Goal: Feedback & Contribution: Contribute content

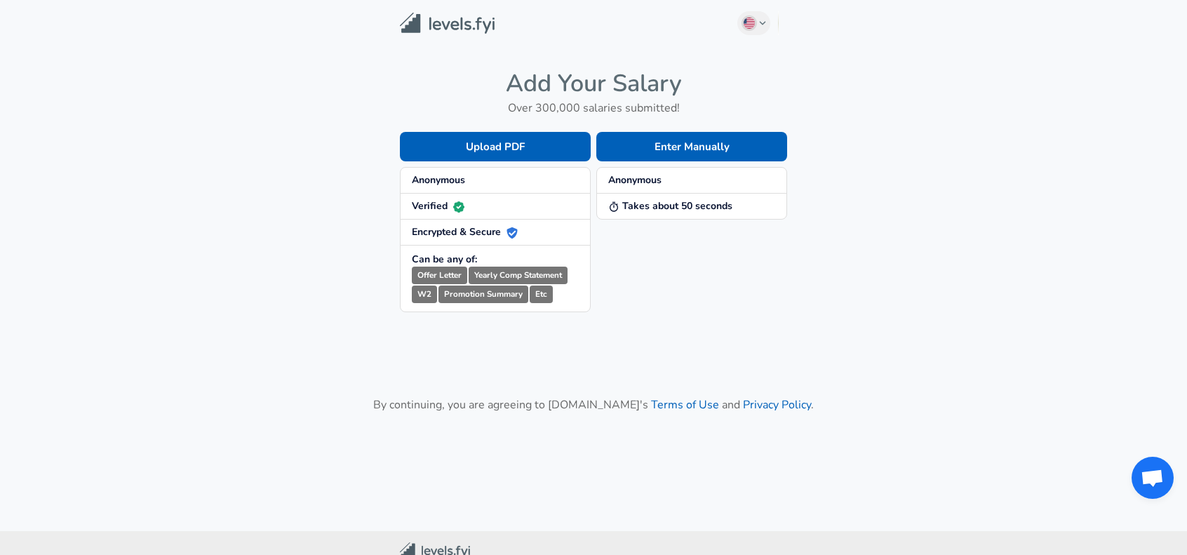
drag, startPoint x: 693, startPoint y: 145, endPoint x: 678, endPoint y: 311, distance: 166.3
click at [678, 311] on div "Enter Manually Anonymous Takes about 50 seconds" at bounding box center [689, 210] width 196 height 203
click at [460, 151] on button "Upload PDF" at bounding box center [495, 146] width 191 height 29
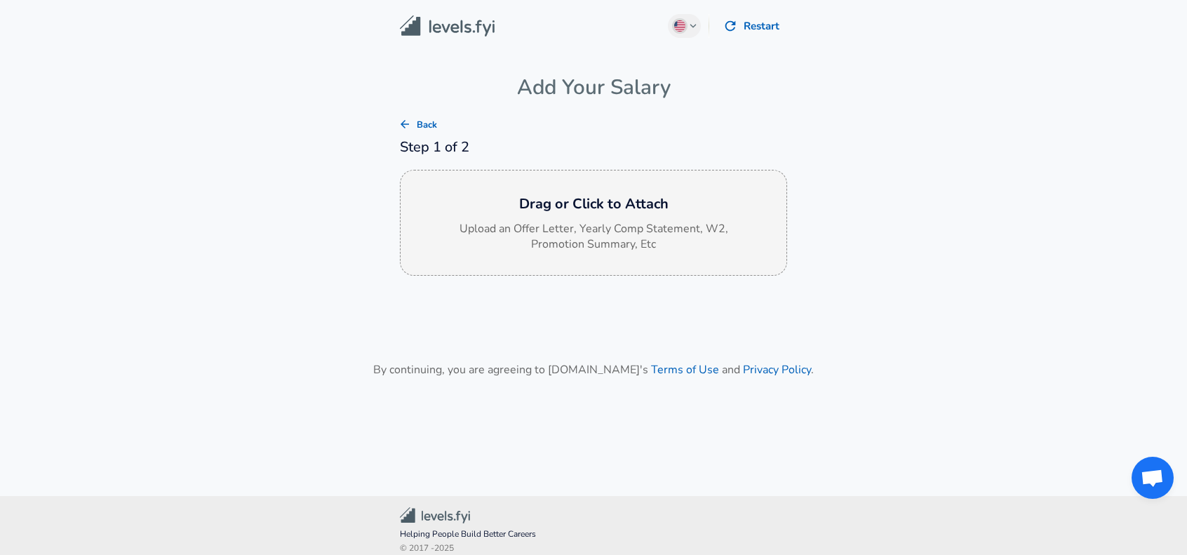
click at [561, 236] on p "Upload an Offer Letter, Yearly Comp Statement, W2, Promotion Summary, Etc" at bounding box center [593, 237] width 281 height 32
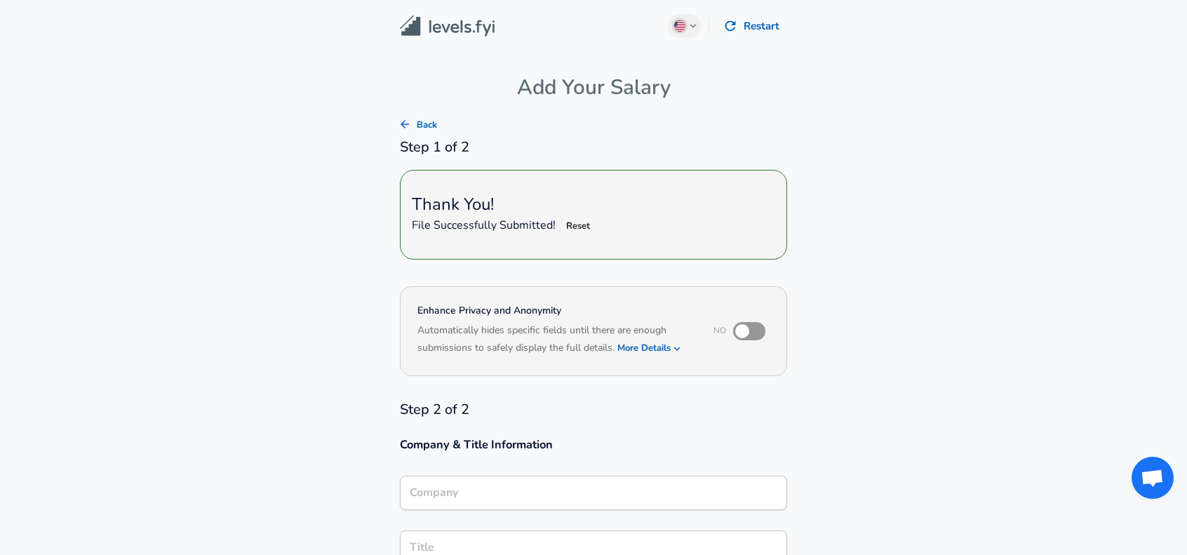
scroll to position [234, 0]
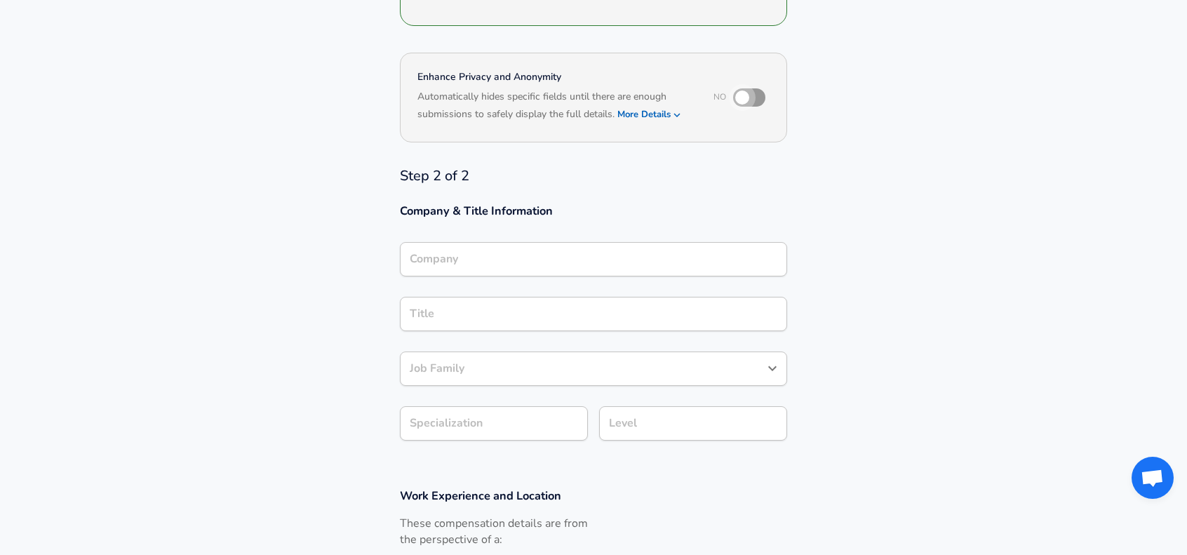
click at [747, 102] on input "checkbox" at bounding box center [742, 97] width 80 height 27
checkbox input "true"
click at [486, 261] on input "Company" at bounding box center [593, 259] width 375 height 22
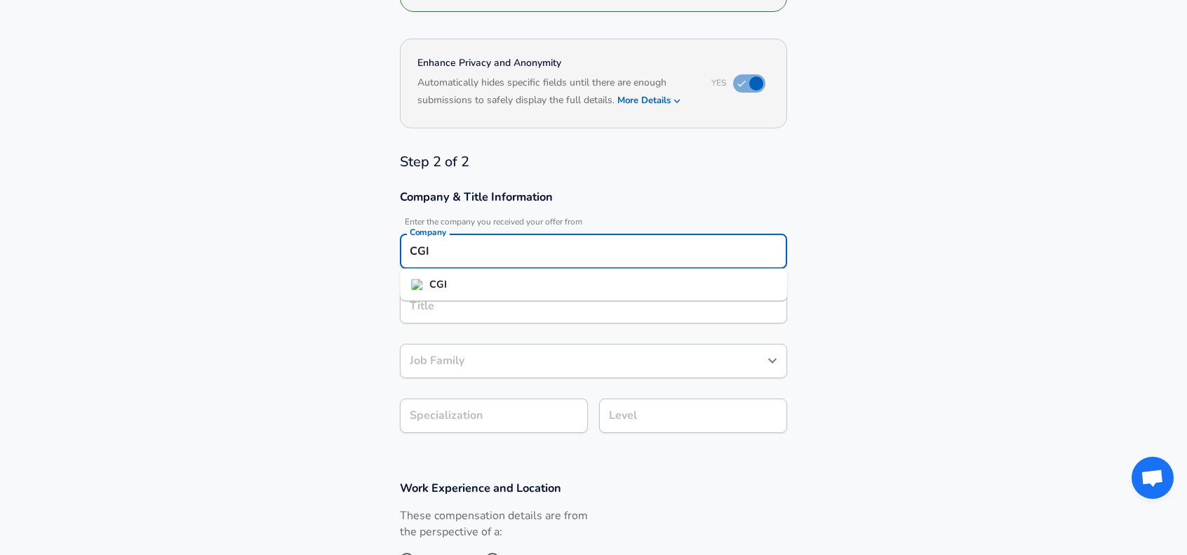
click at [461, 283] on li "CGI" at bounding box center [593, 284] width 387 height 21
type input "CGI"
click at [448, 302] on input "Title" at bounding box center [593, 306] width 375 height 22
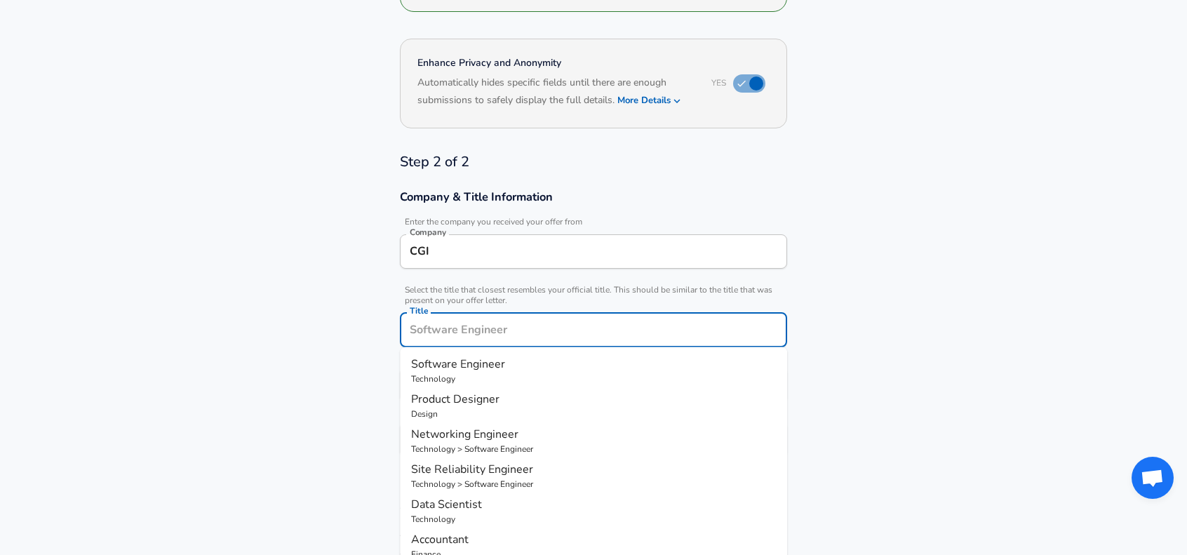
scroll to position [276, 0]
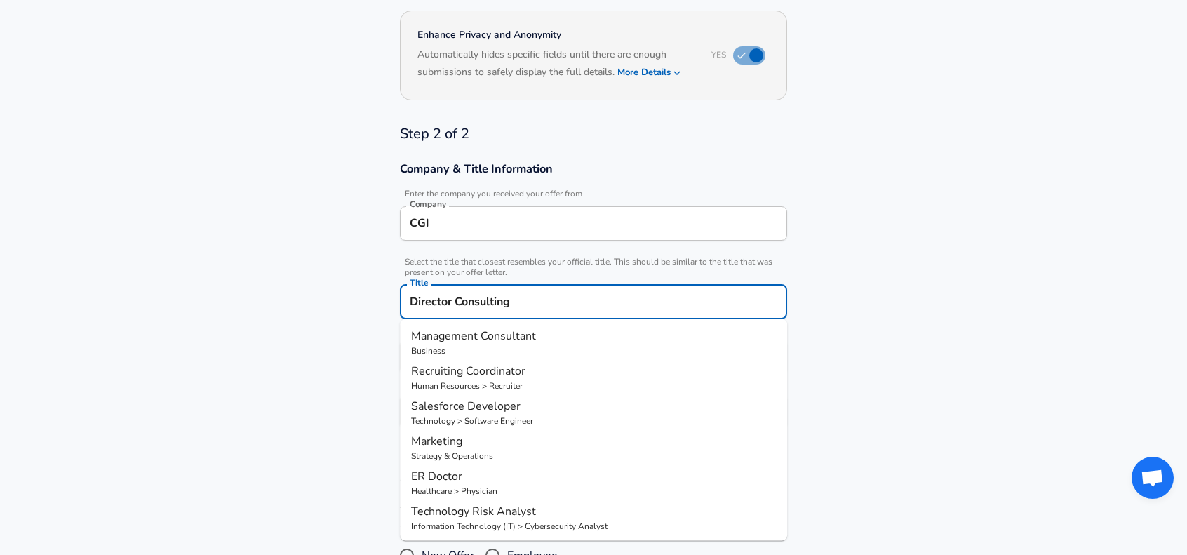
type input "Director Consulting"
click at [808, 330] on section "Company & Title Information Enter the company you received your offer from Comp…" at bounding box center [593, 302] width 1187 height 315
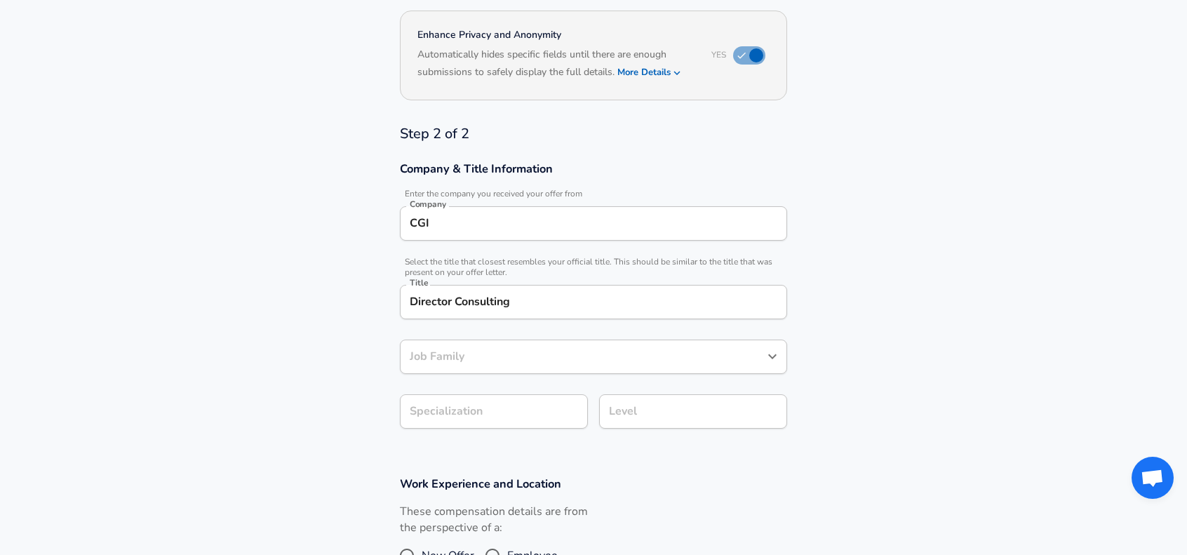
click at [456, 346] on input "Job Family" at bounding box center [583, 357] width 354 height 22
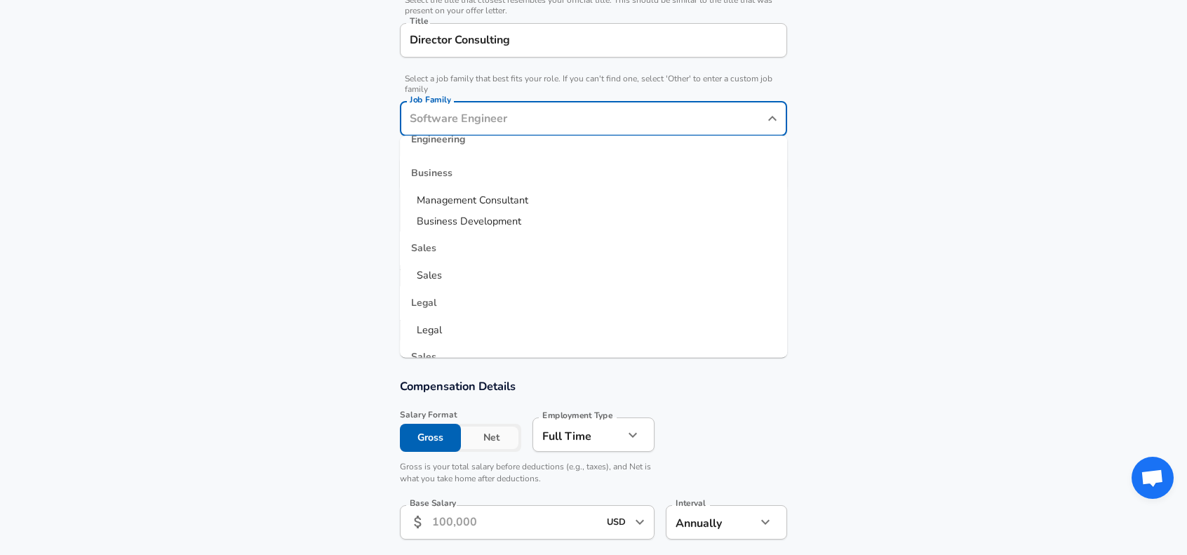
scroll to position [537, 0]
click at [489, 196] on span "Management Consultant" at bounding box center [473, 194] width 112 height 14
type input "Management Consultant"
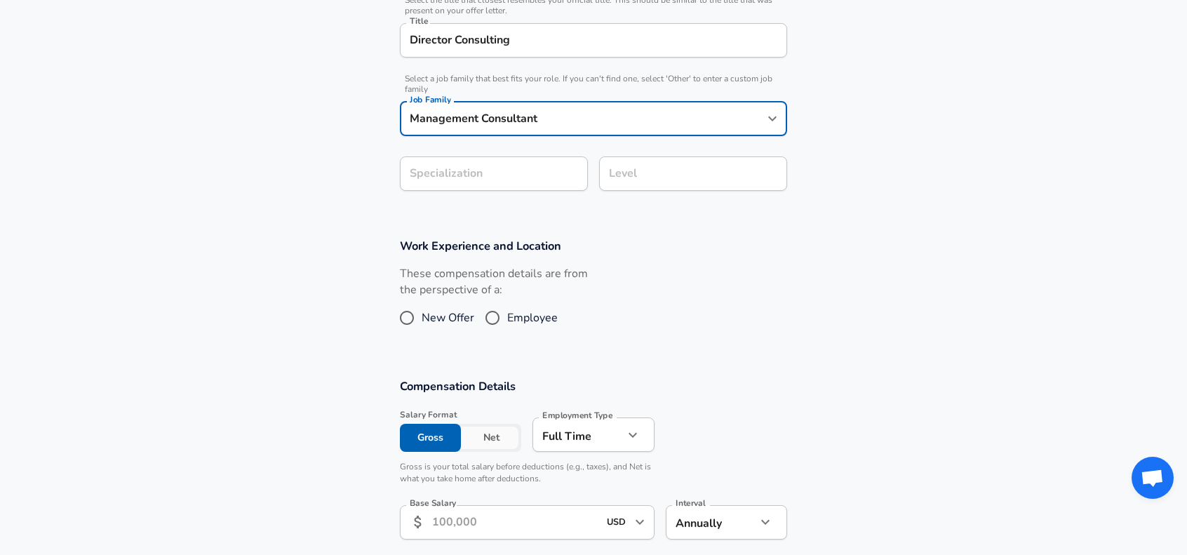
click at [415, 180] on form "Enhance Privacy and Anonymity Yes Automatically hides specific fields until the…" at bounding box center [593, 465] width 1187 height 1441
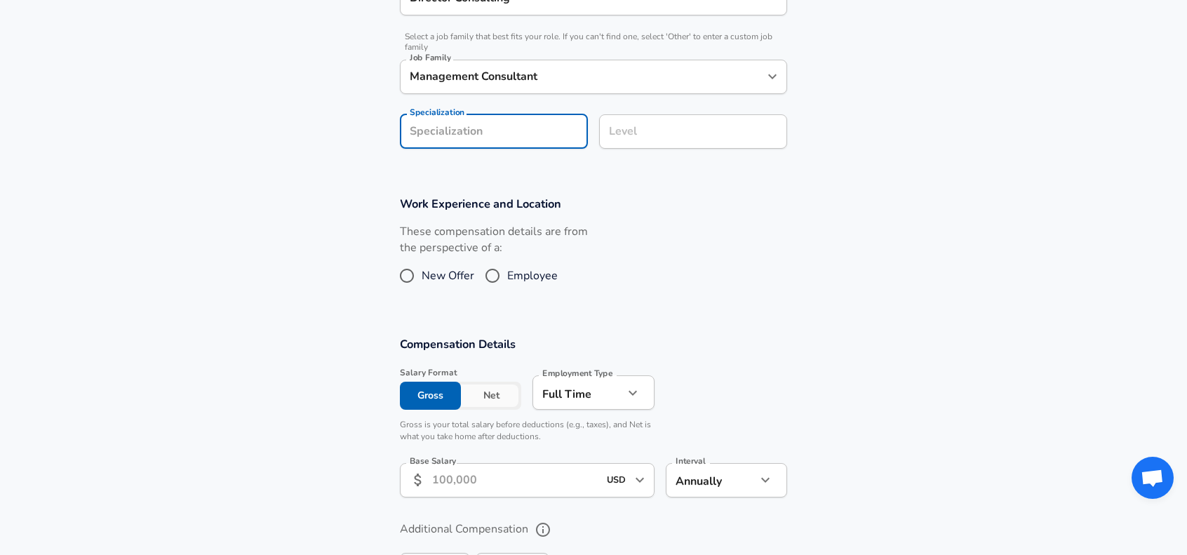
click at [453, 126] on input "Specialization" at bounding box center [494, 131] width 188 height 34
type input "Business Engineering"
click at [733, 198] on h3 "Work Experience and Location" at bounding box center [593, 204] width 387 height 16
click at [487, 276] on input "Employee" at bounding box center [492, 276] width 29 height 22
radio input "true"
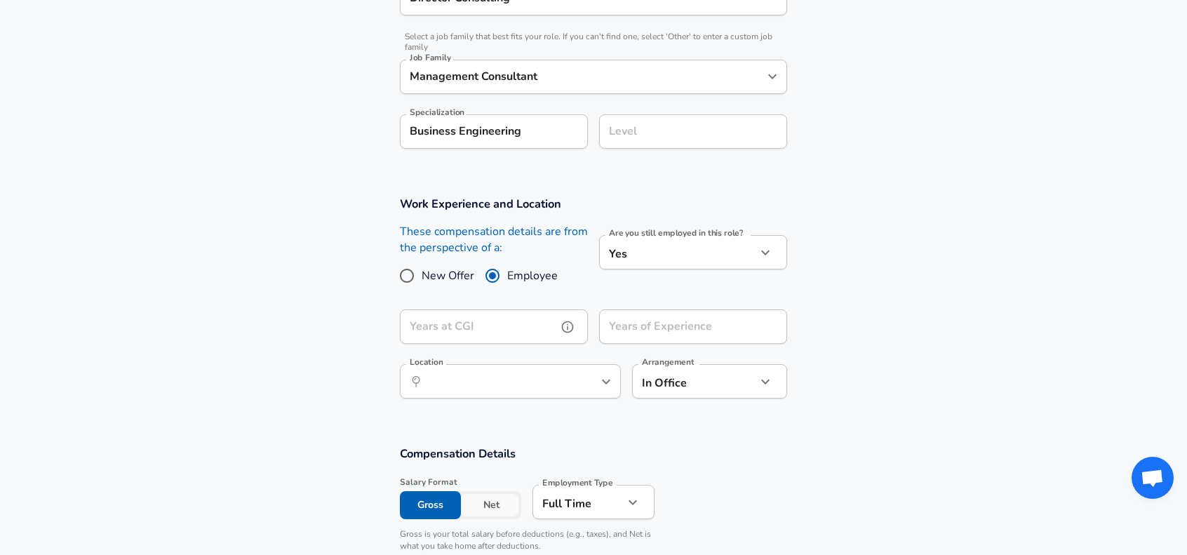
click at [486, 323] on input "Years at CGI" at bounding box center [478, 326] width 157 height 34
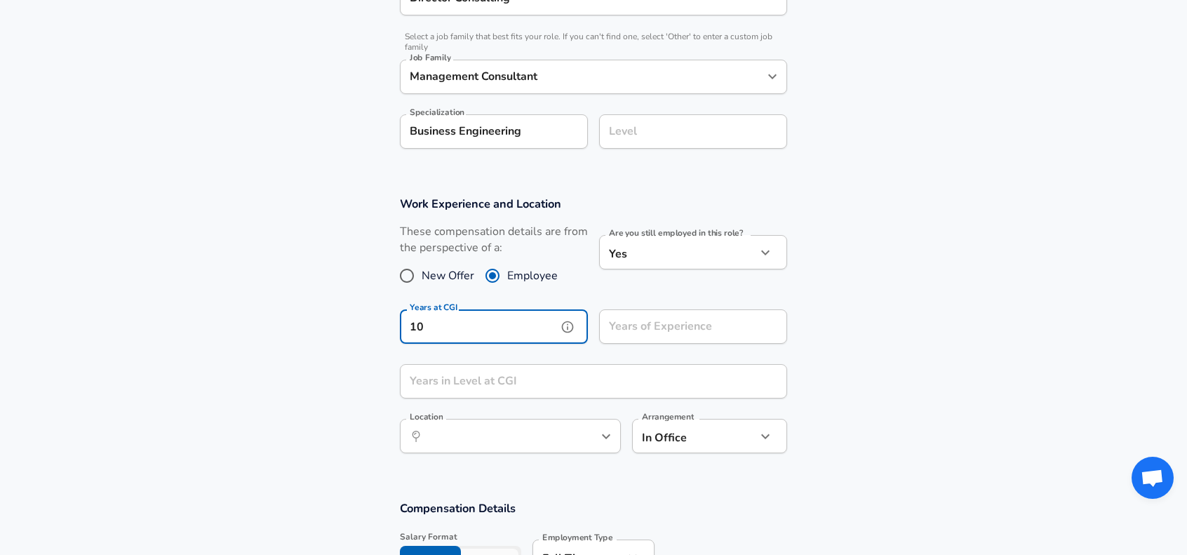
type input "1"
type input "9"
click at [662, 330] on div "Years of Experience Years of Experience" at bounding box center [693, 328] width 188 height 38
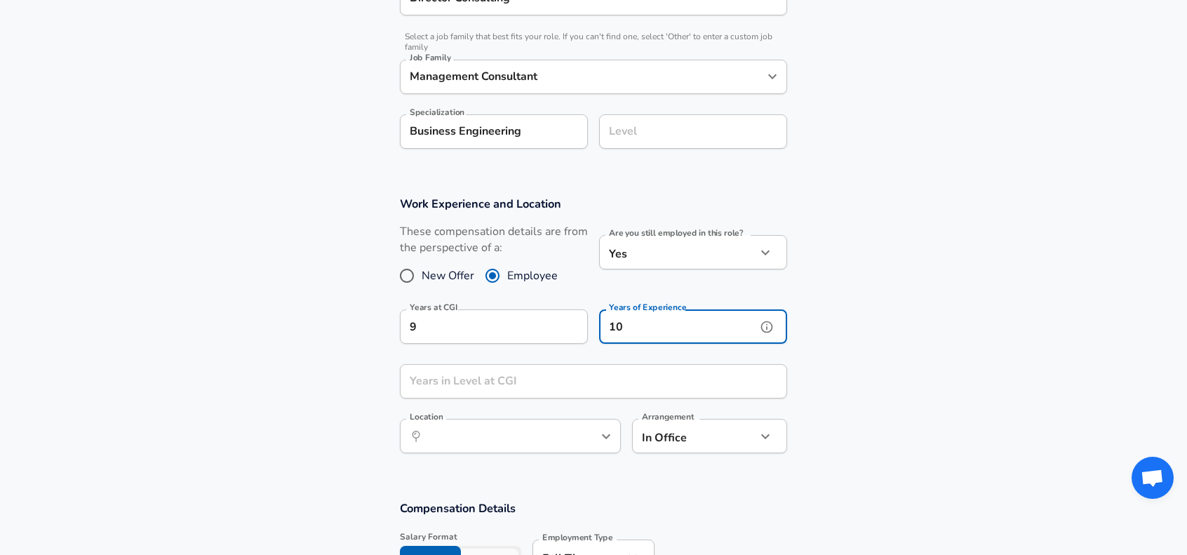
type input "10"
click at [547, 383] on input "Years in Level at CGI" at bounding box center [578, 381] width 356 height 34
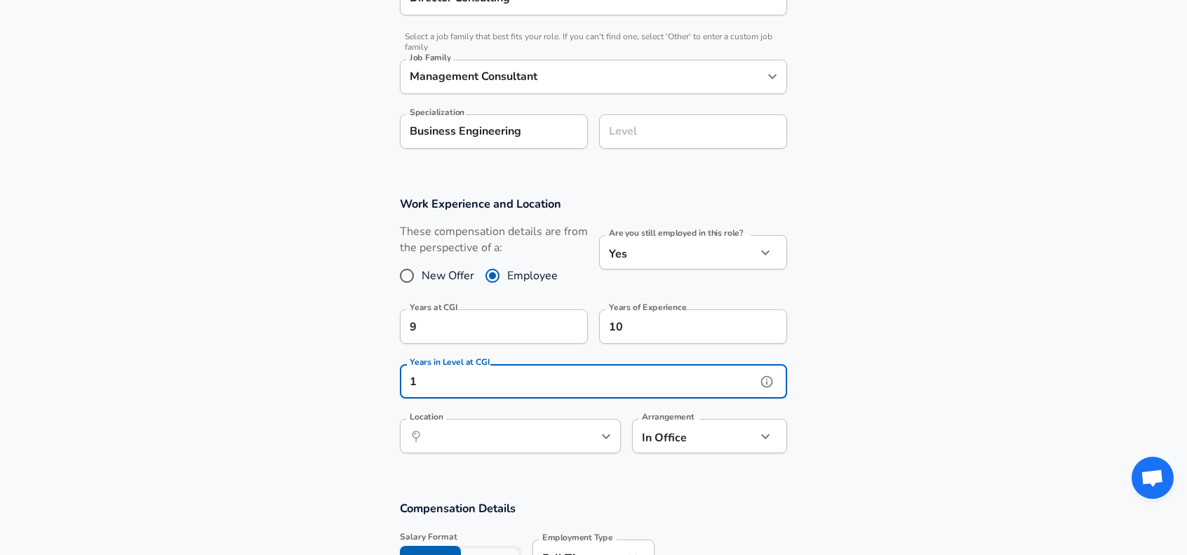
click at [606, 429] on icon "Open" at bounding box center [606, 436] width 17 height 17
type input "1"
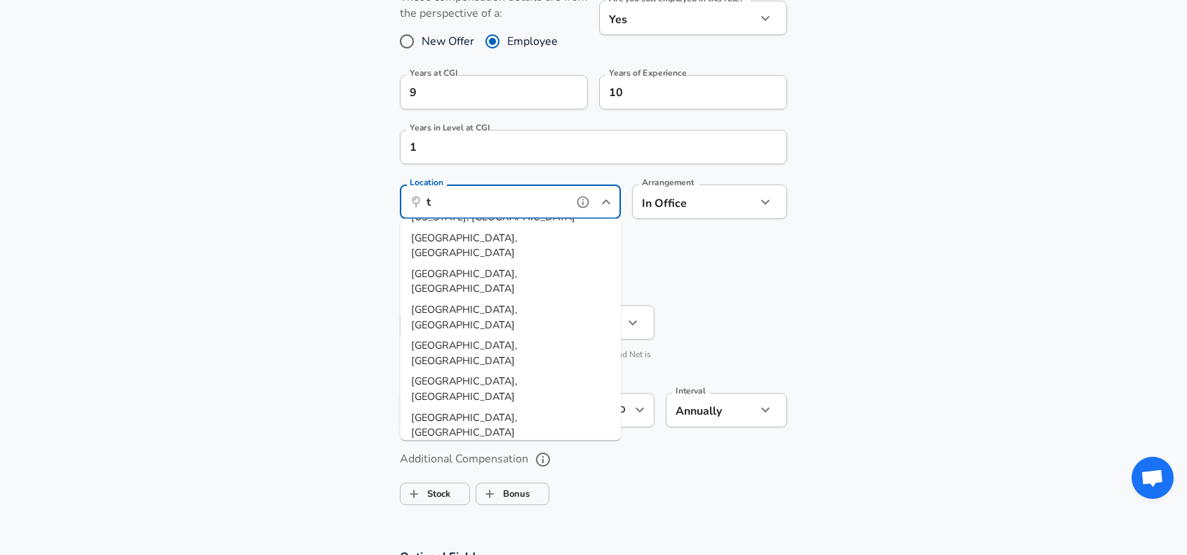
scroll to position [0, 0]
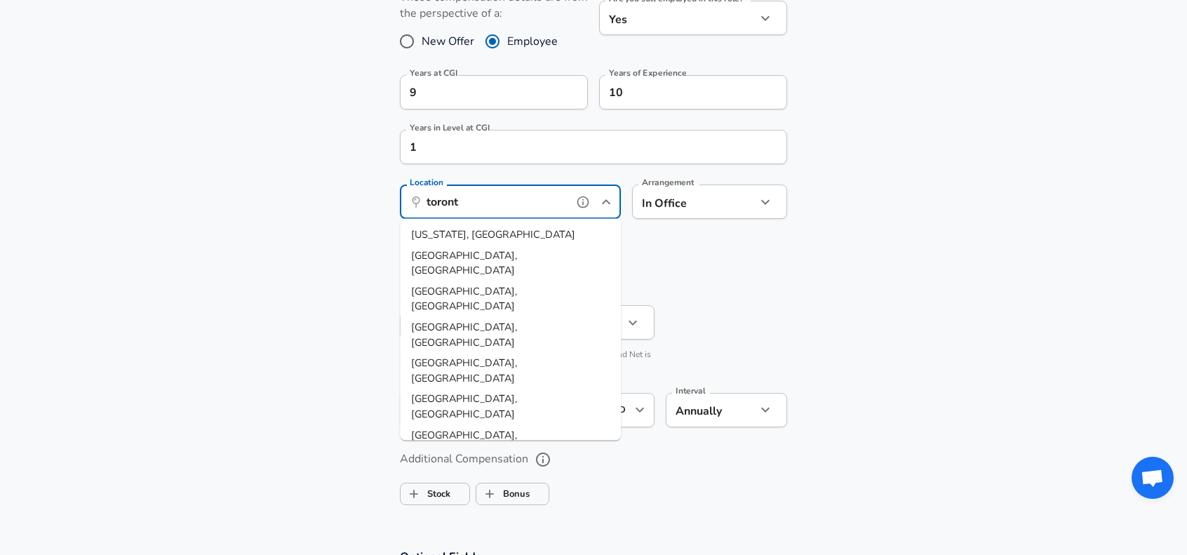
type input "[GEOGRAPHIC_DATA]"
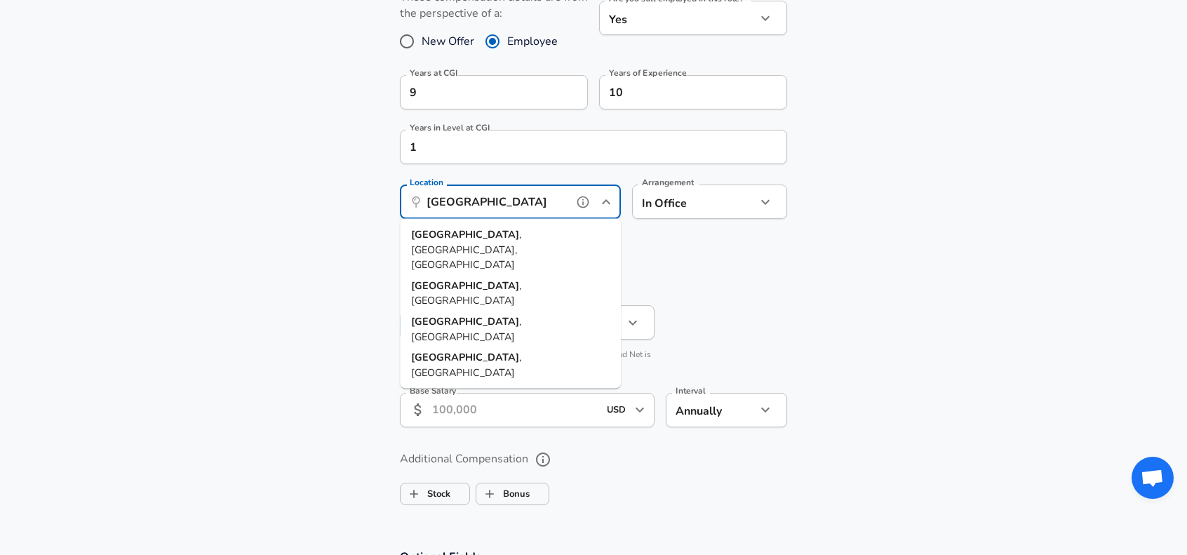
click at [490, 238] on span ", [GEOGRAPHIC_DATA], [GEOGRAPHIC_DATA]" at bounding box center [466, 249] width 110 height 44
type input "CAD"
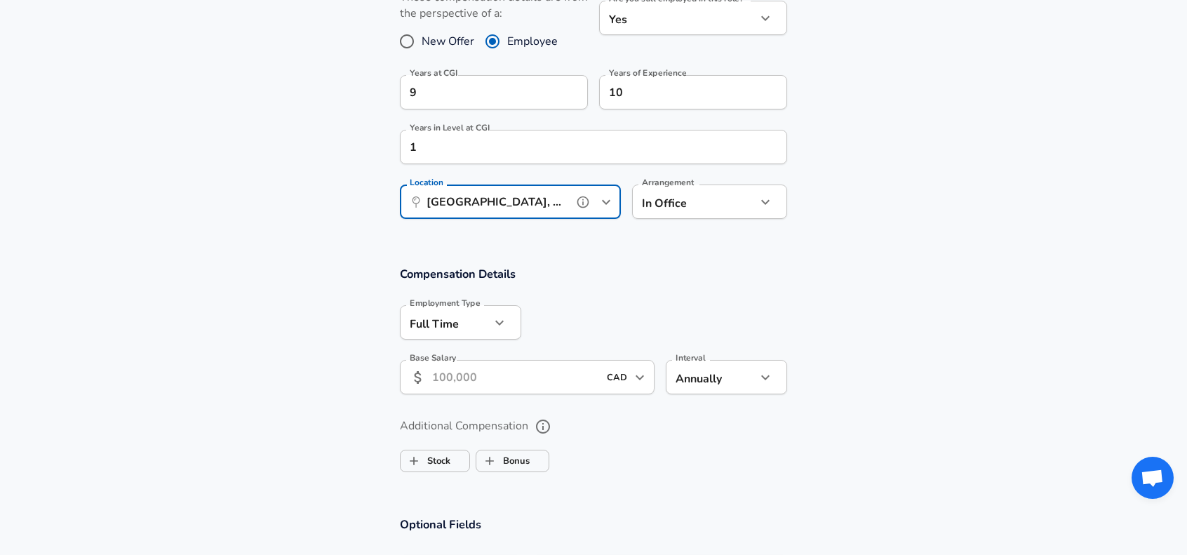
type input "[GEOGRAPHIC_DATA], [GEOGRAPHIC_DATA], [GEOGRAPHIC_DATA]"
click at [877, 222] on section "Work Experience and Location These compensation details are from the perspectiv…" at bounding box center [593, 98] width 1187 height 305
click at [766, 204] on icon "button" at bounding box center [765, 202] width 17 height 17
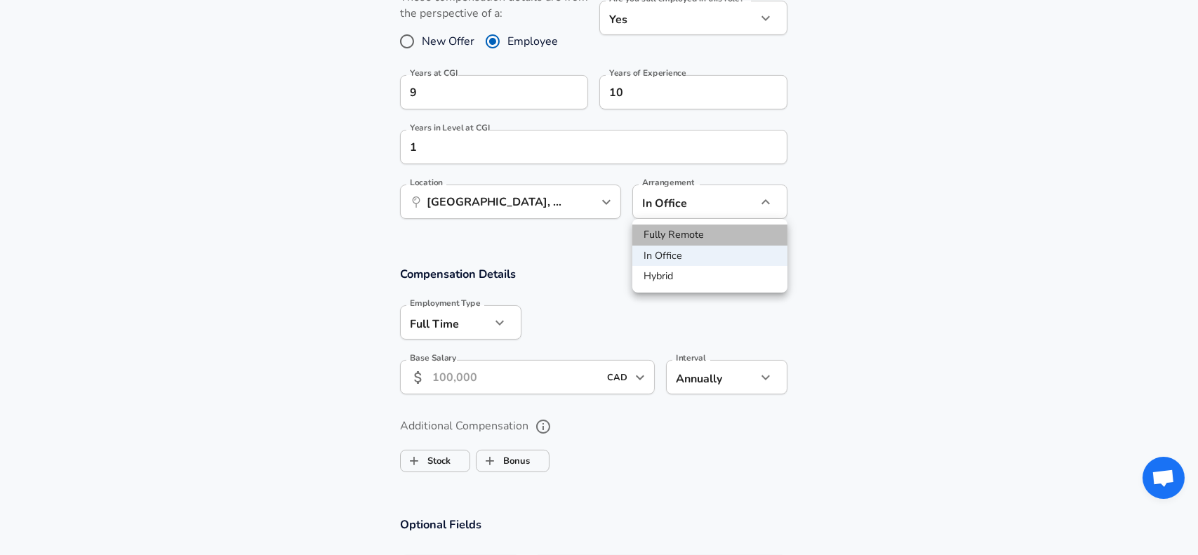
click at [720, 233] on li "Fully Remote" at bounding box center [709, 235] width 155 height 21
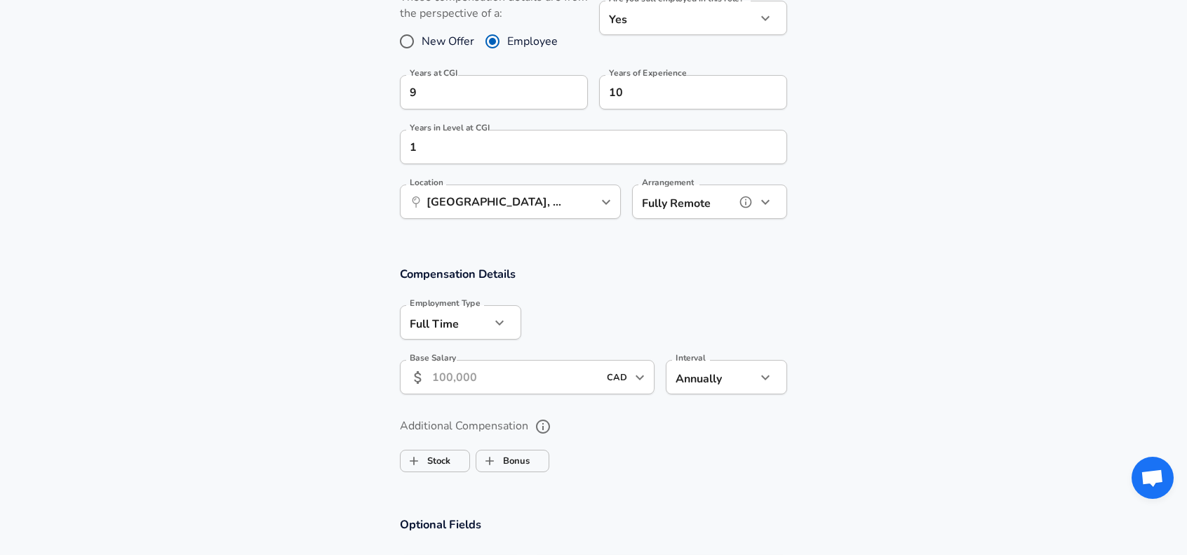
click at [766, 201] on icon "button" at bounding box center [765, 201] width 8 height 5
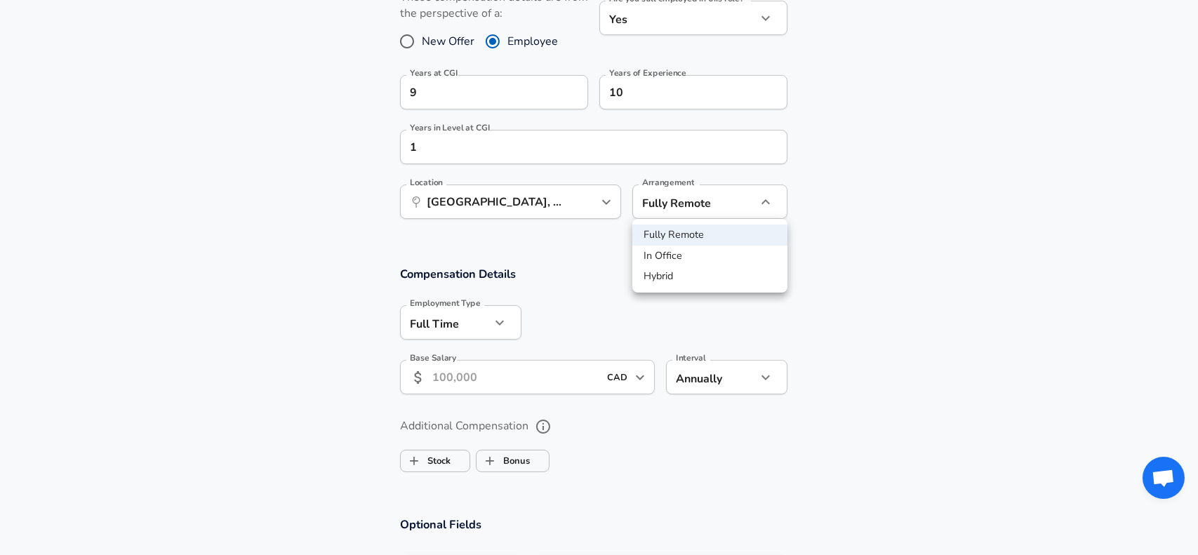
click at [717, 276] on li "Hybrid" at bounding box center [709, 276] width 155 height 21
type input "hybrid"
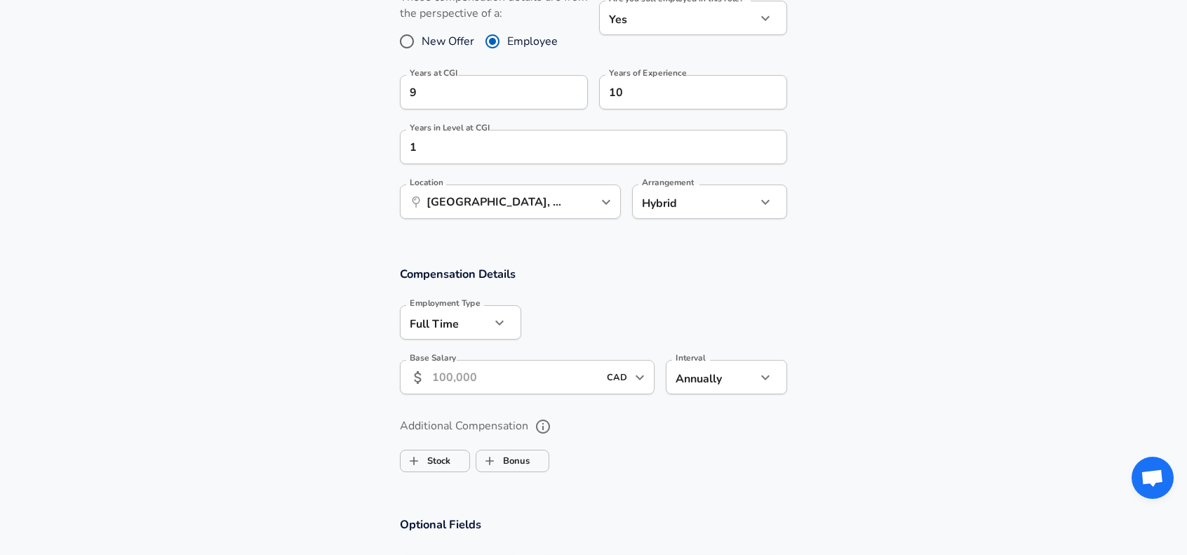
click at [923, 272] on div "Fully Remote In Office Hybrid" at bounding box center [593, 277] width 1187 height 555
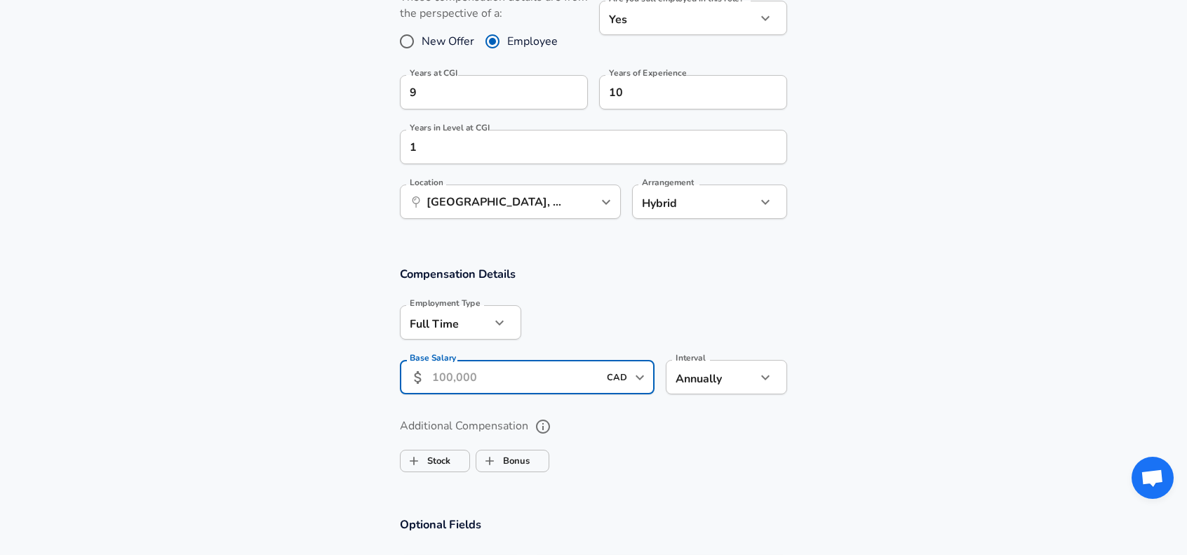
click at [472, 383] on input "Base Salary" at bounding box center [515, 377] width 166 height 34
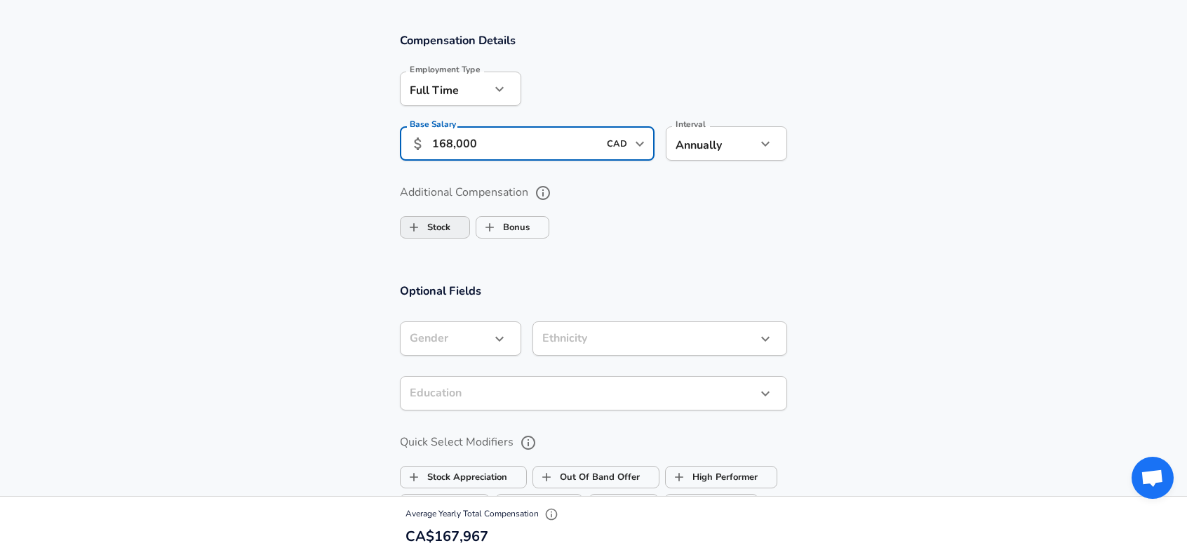
type input "168,000"
click at [426, 234] on input "Stock" at bounding box center [414, 227] width 27 height 27
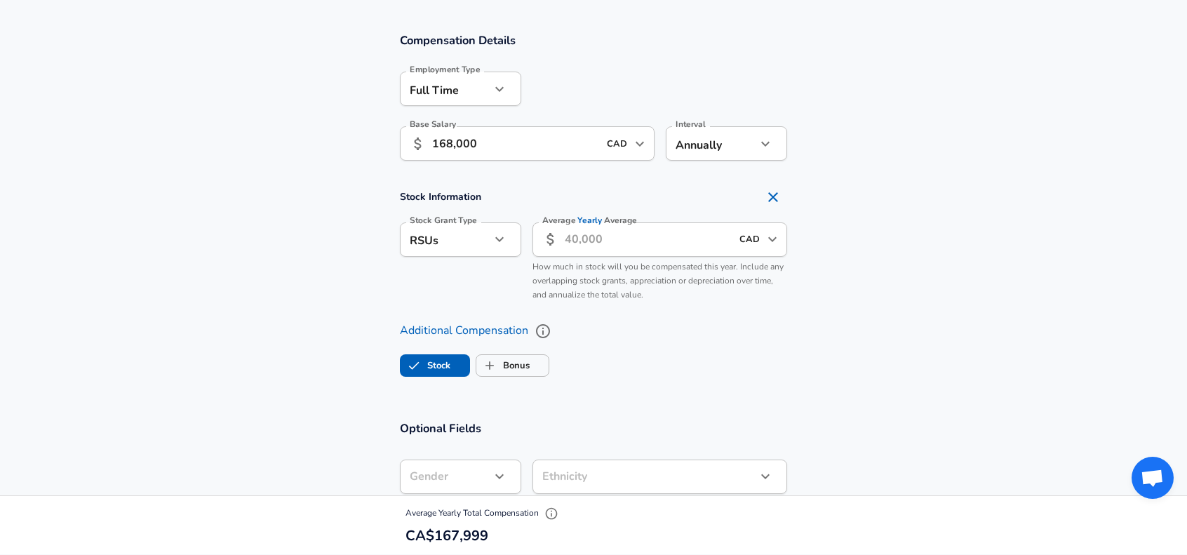
checkbox input "true"
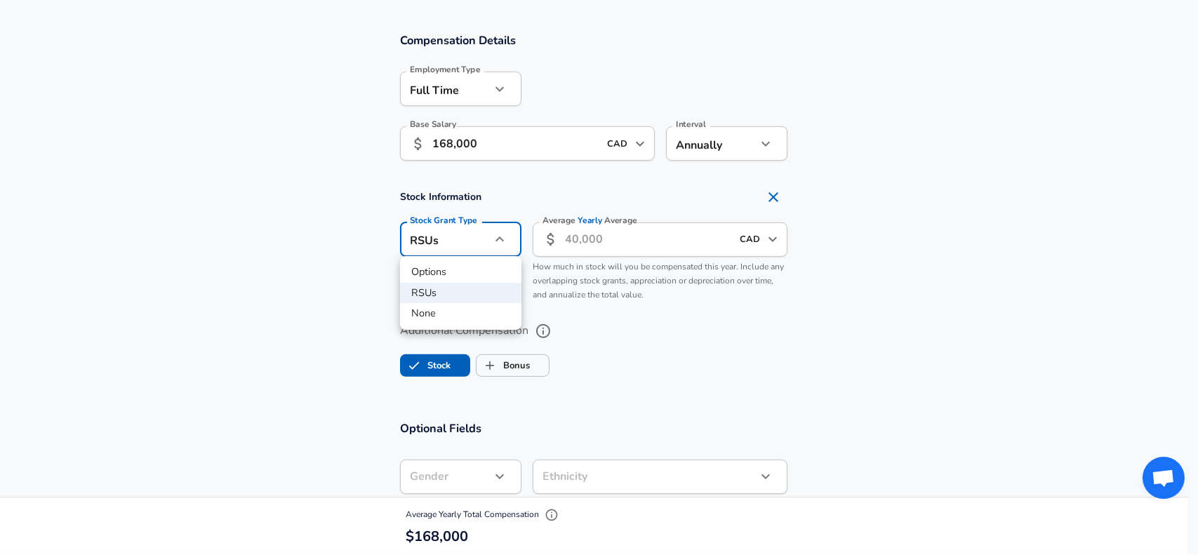
click at [596, 234] on div at bounding box center [599, 277] width 1198 height 555
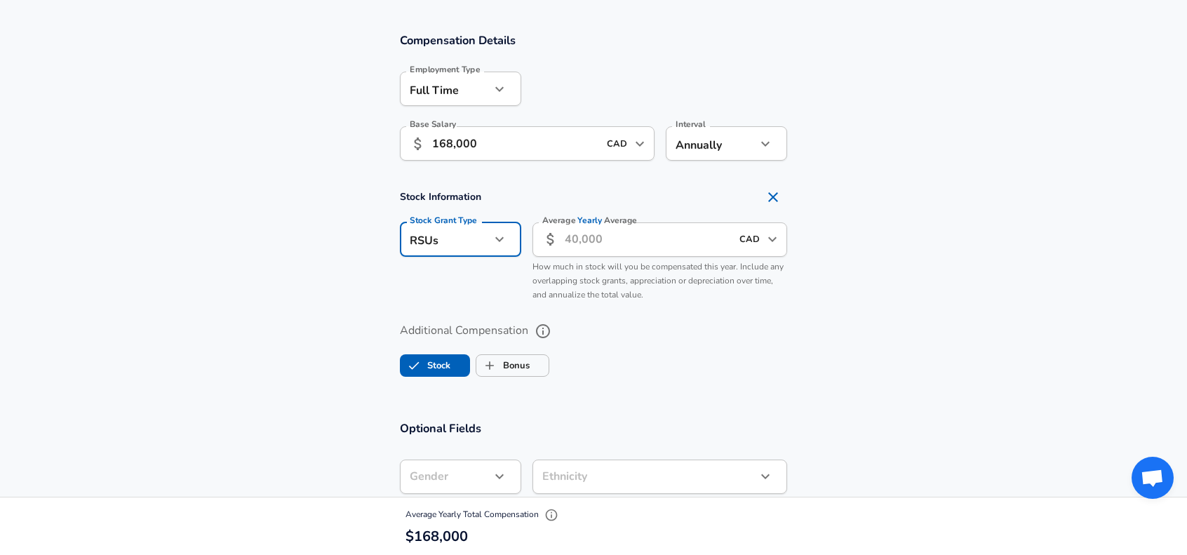
click at [596, 234] on input "Average Yearly Average" at bounding box center [648, 239] width 166 height 34
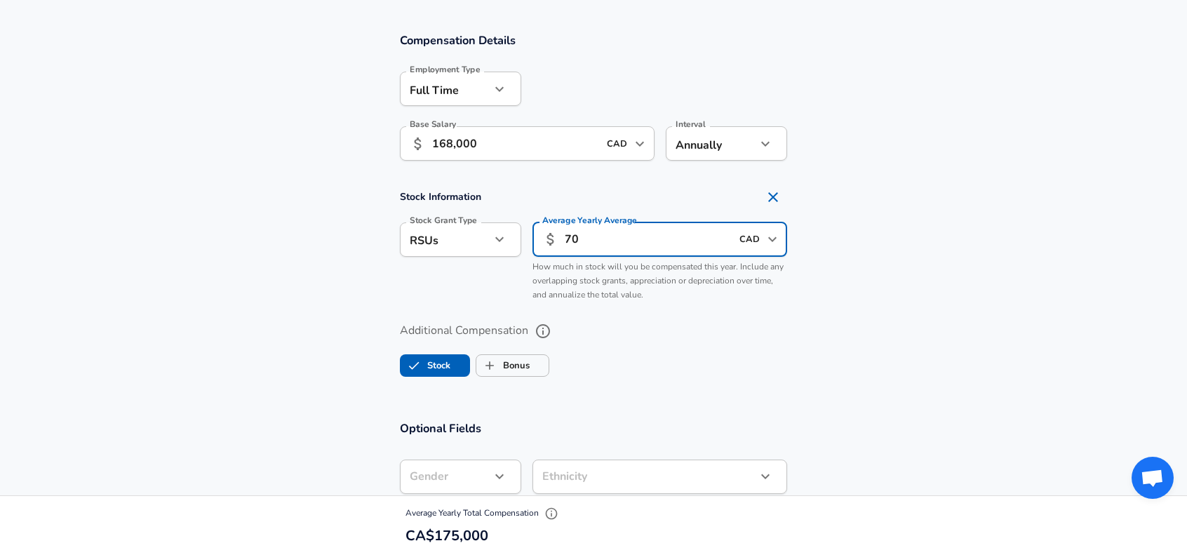
type input "7"
type input "8,000"
click at [929, 265] on section "Stock Information Stock Grant Type RSUs stock Stock Grant Type Average Yearly A…" at bounding box center [593, 245] width 1187 height 125
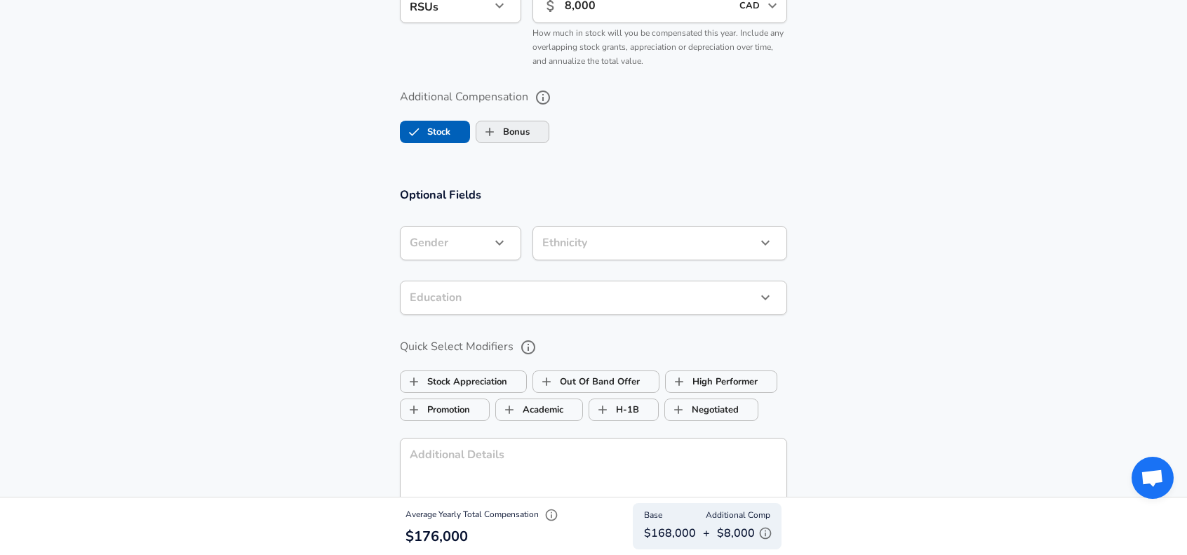
click at [490, 133] on input "Bonus" at bounding box center [489, 132] width 27 height 27
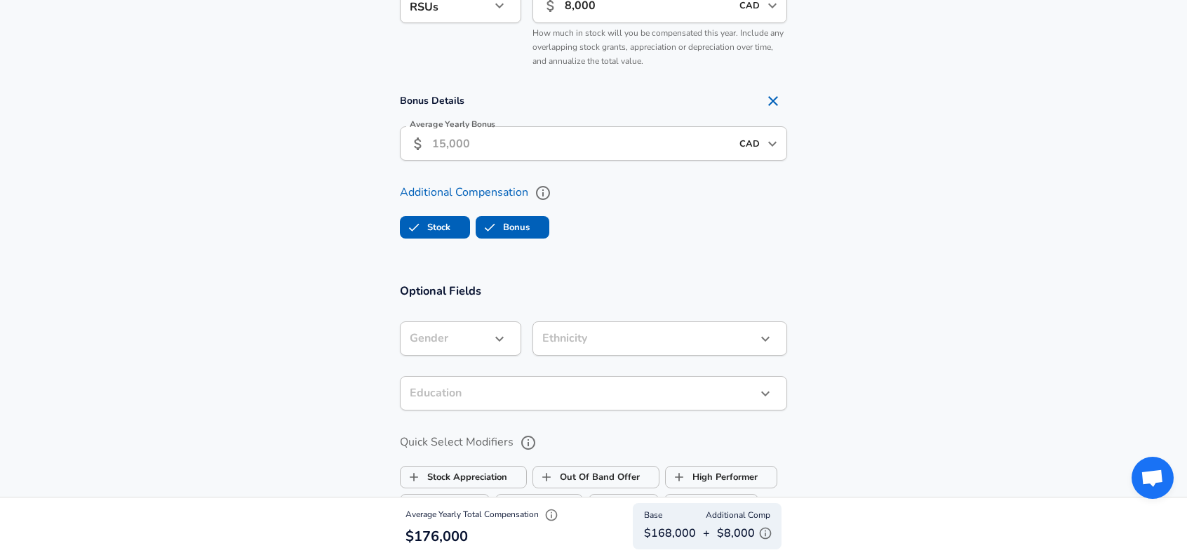
checkbox input "true"
click at [488, 140] on input "Average Yearly Bonus" at bounding box center [581, 143] width 299 height 34
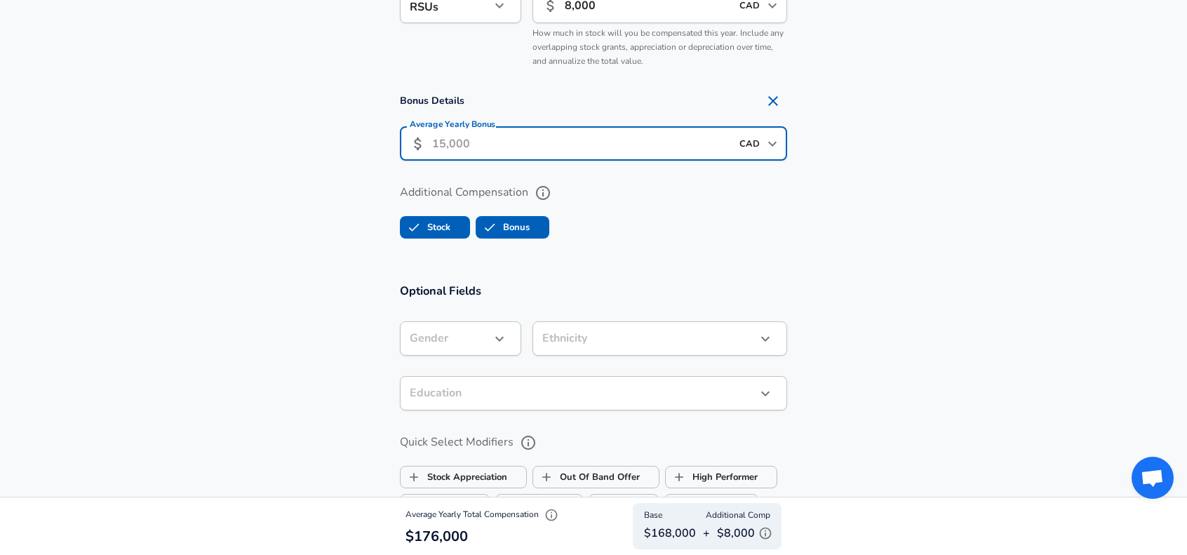
type input "4"
type input "5,000"
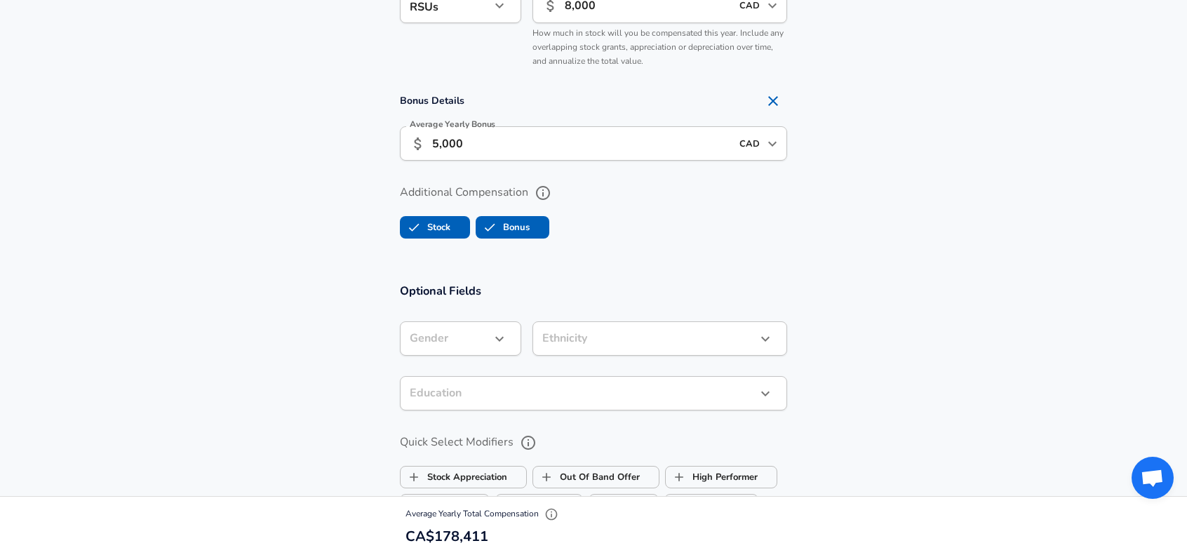
click at [907, 258] on section "Compensation Details Employment Type [DEMOGRAPHIC_DATA] full_time Employment Ty…" at bounding box center [593, 24] width 1187 height 483
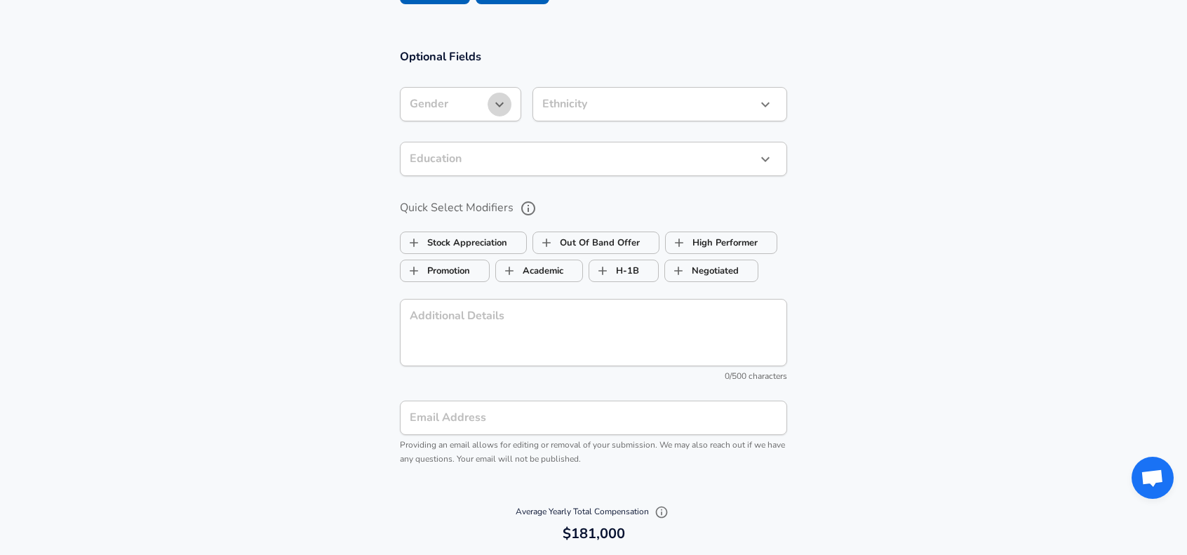
click at [503, 107] on icon "button" at bounding box center [499, 104] width 17 height 17
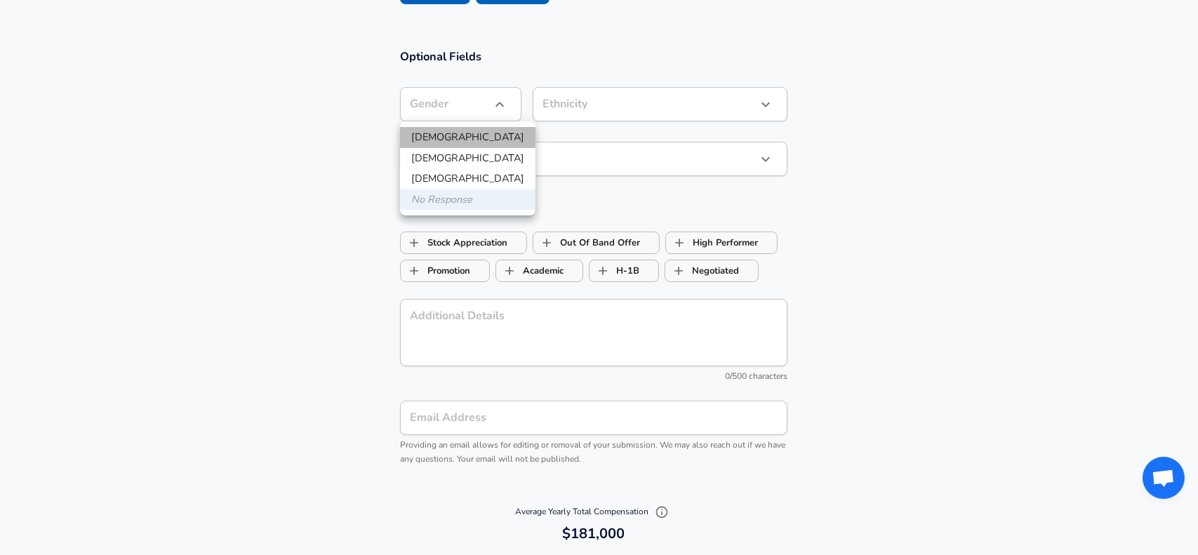
click at [477, 131] on li "[DEMOGRAPHIC_DATA]" at bounding box center [467, 137] width 135 height 21
type input "[DEMOGRAPHIC_DATA]"
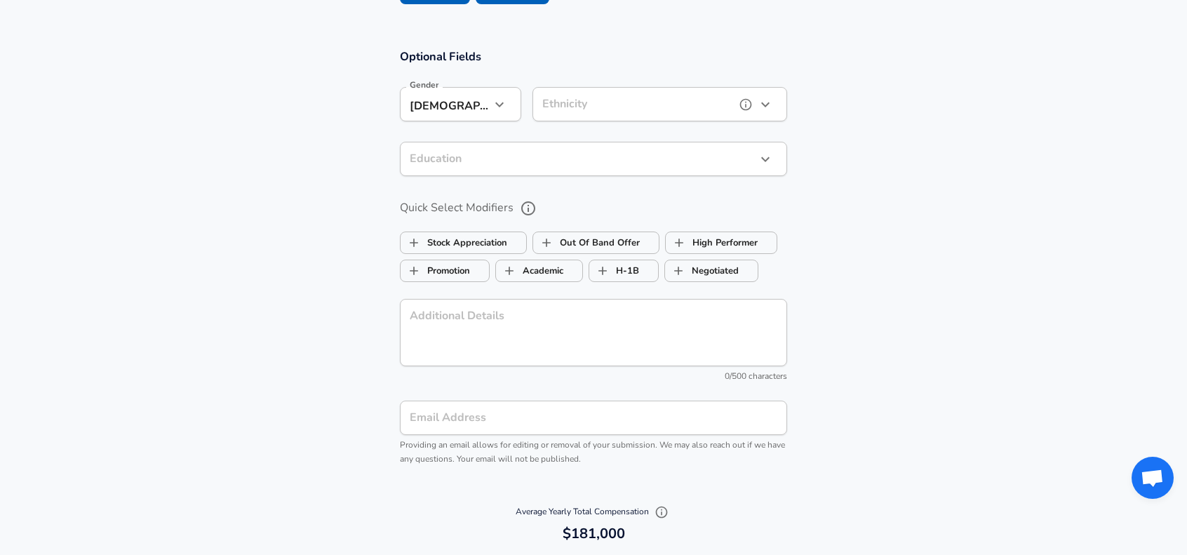
click at [764, 105] on icon "button" at bounding box center [765, 104] width 8 height 5
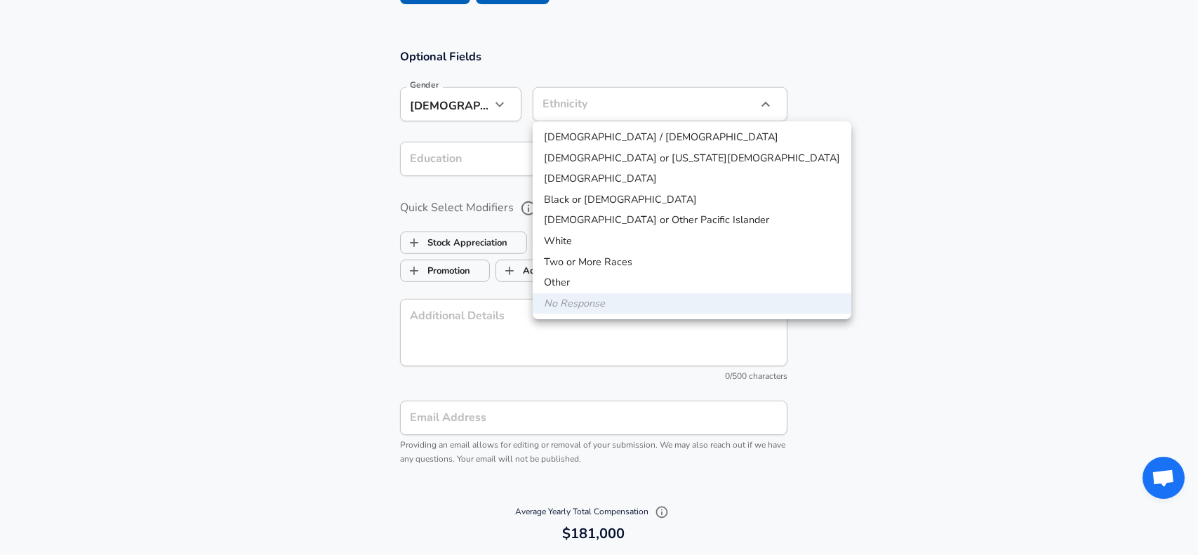
click at [623, 246] on li "White" at bounding box center [692, 241] width 319 height 21
type input "White"
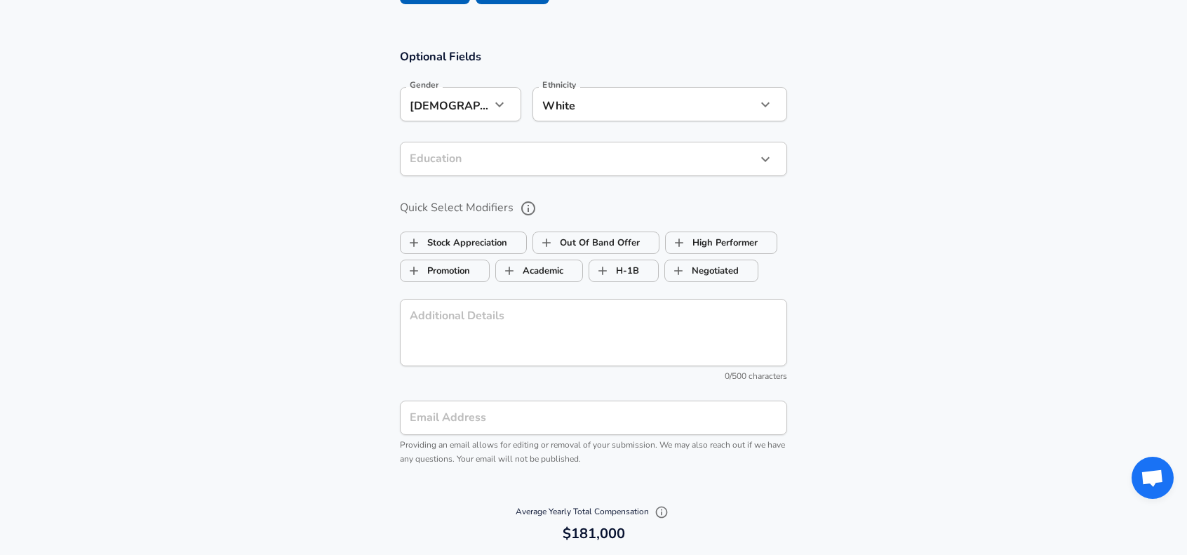
click at [901, 243] on section "Optional Fields Gender [DEMOGRAPHIC_DATA] [DEMOGRAPHIC_DATA] Gender Ethnicity W…" at bounding box center [593, 263] width 1187 height 462
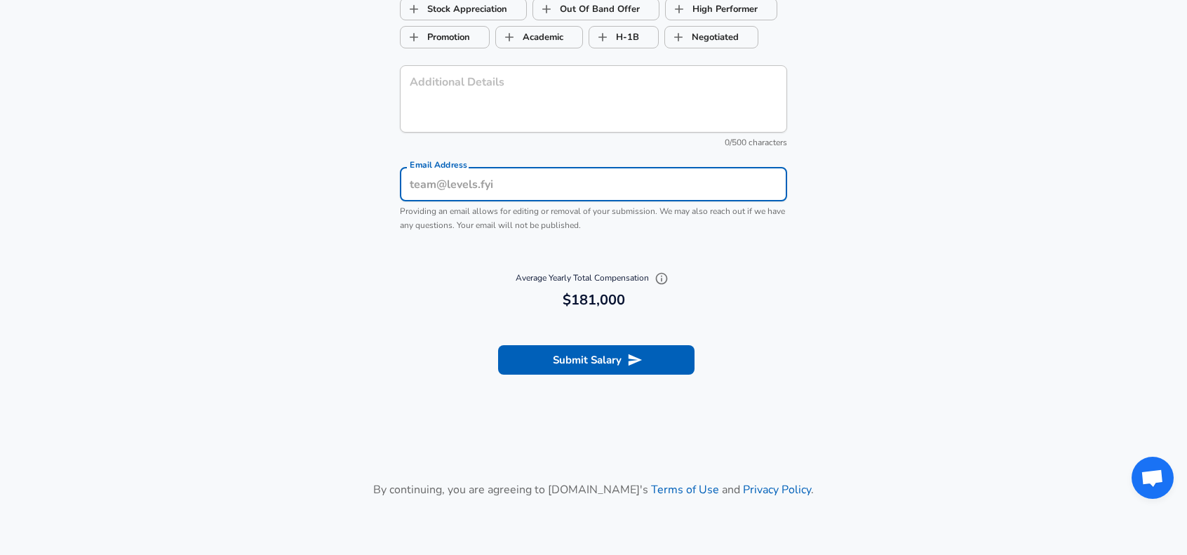
click at [677, 173] on input "Email Address" at bounding box center [593, 184] width 387 height 34
type input "[PERSON_NAME][EMAIL_ADDRESS][DOMAIN_NAME]"
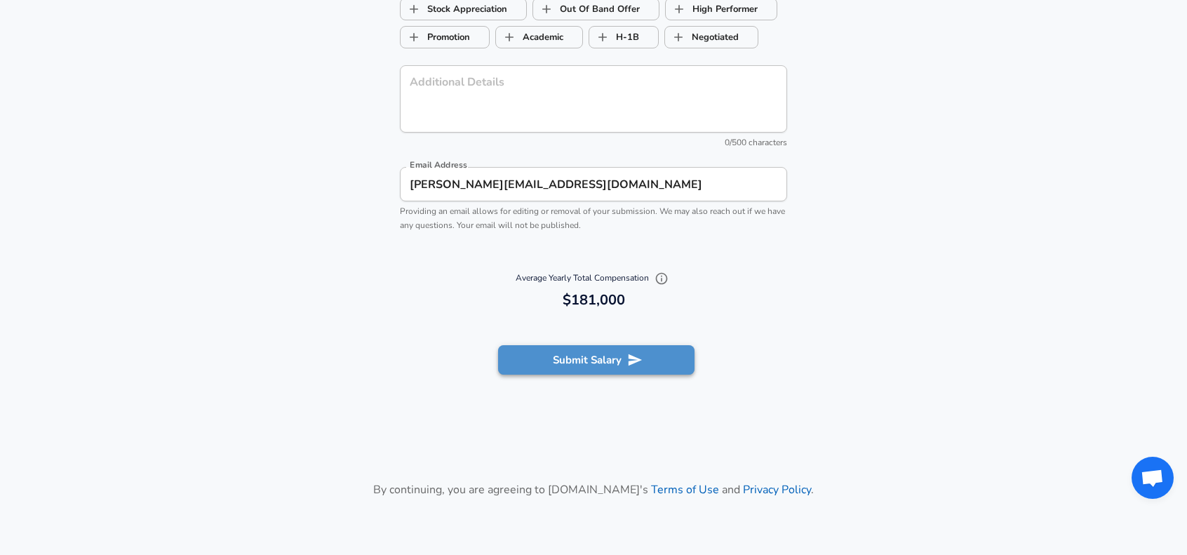
click at [659, 364] on button "Submit Salary" at bounding box center [596, 359] width 196 height 29
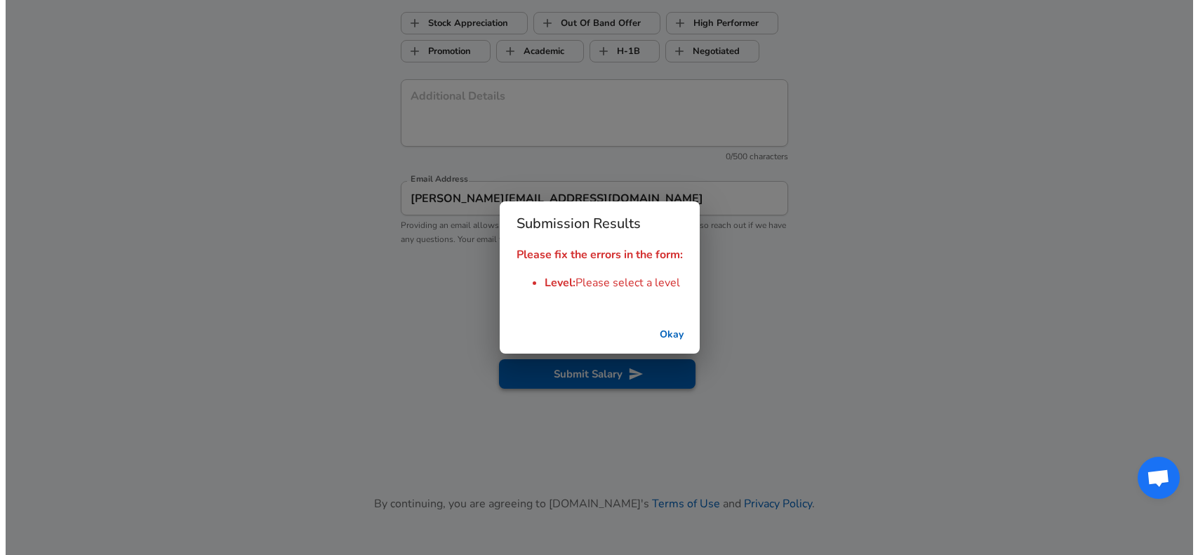
scroll to position [1763, 0]
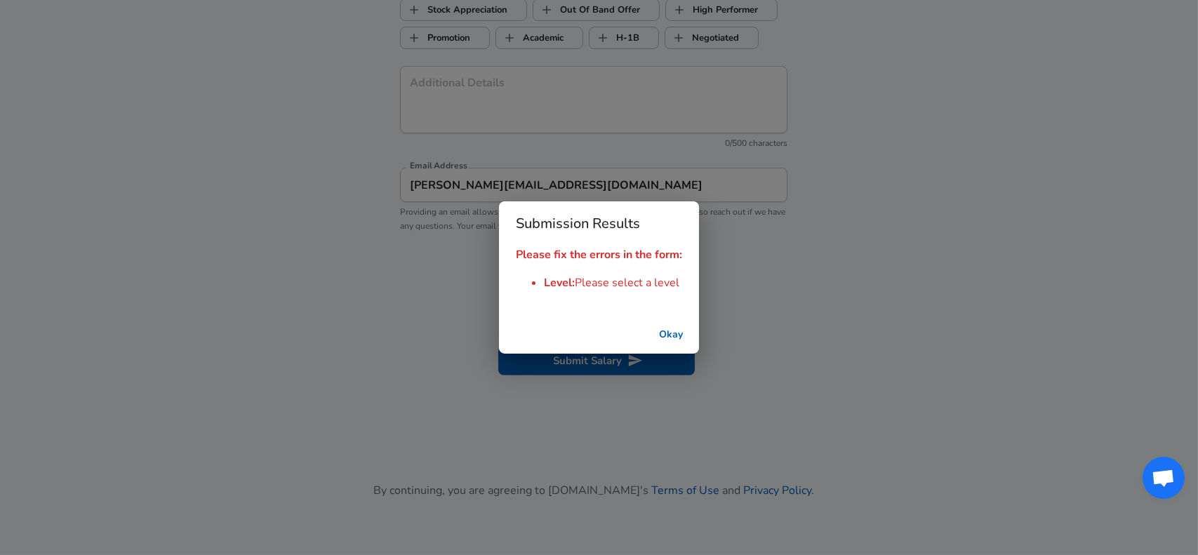
click at [669, 333] on button "Okay" at bounding box center [670, 335] width 45 height 26
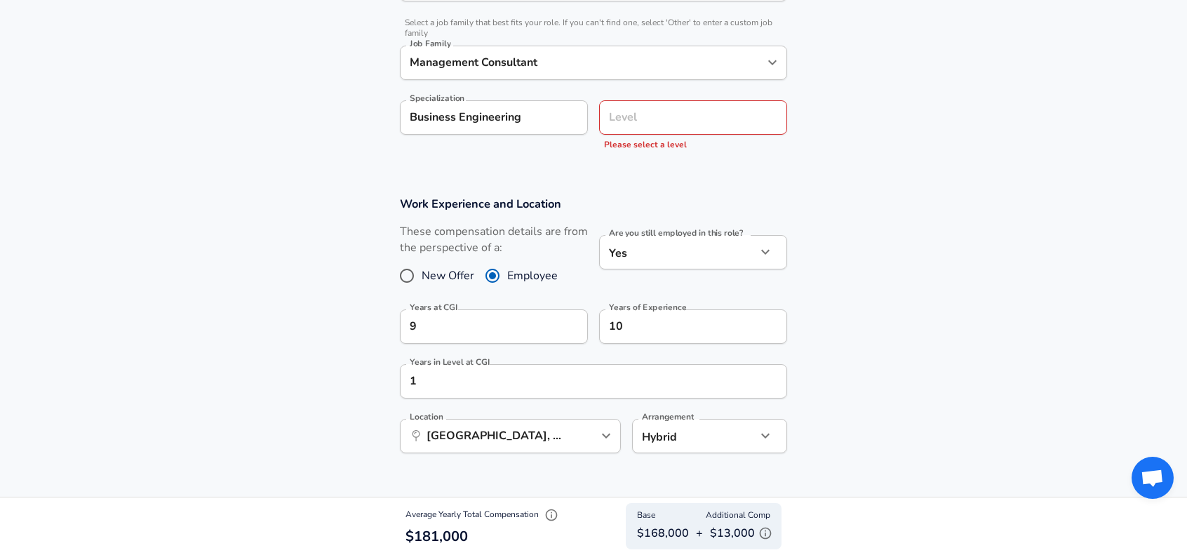
click at [736, 93] on div "Level Level Please select a level" at bounding box center [693, 123] width 188 height 69
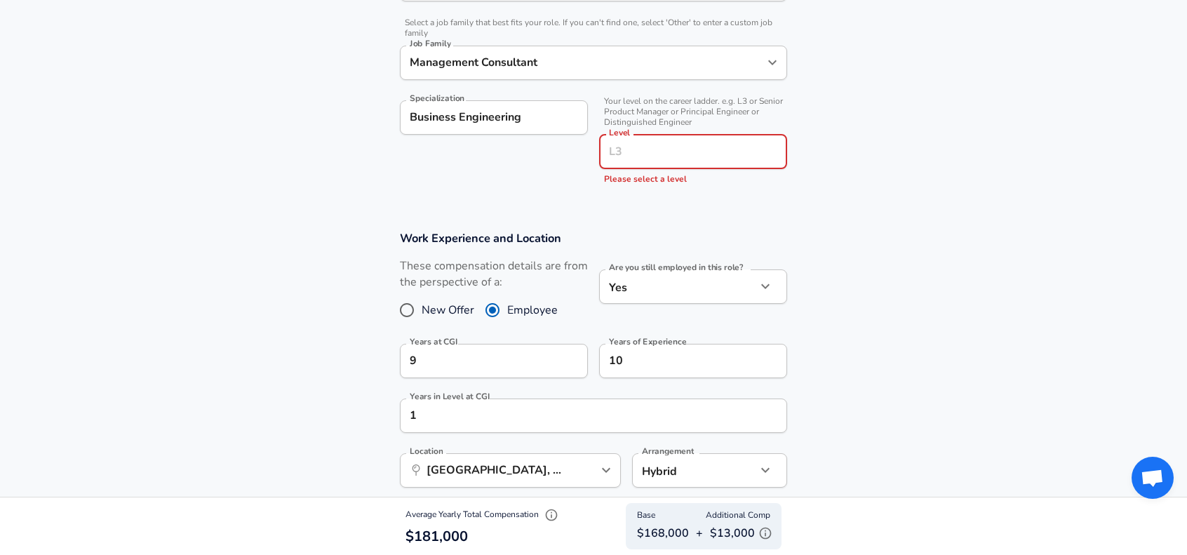
scroll to position [622, 0]
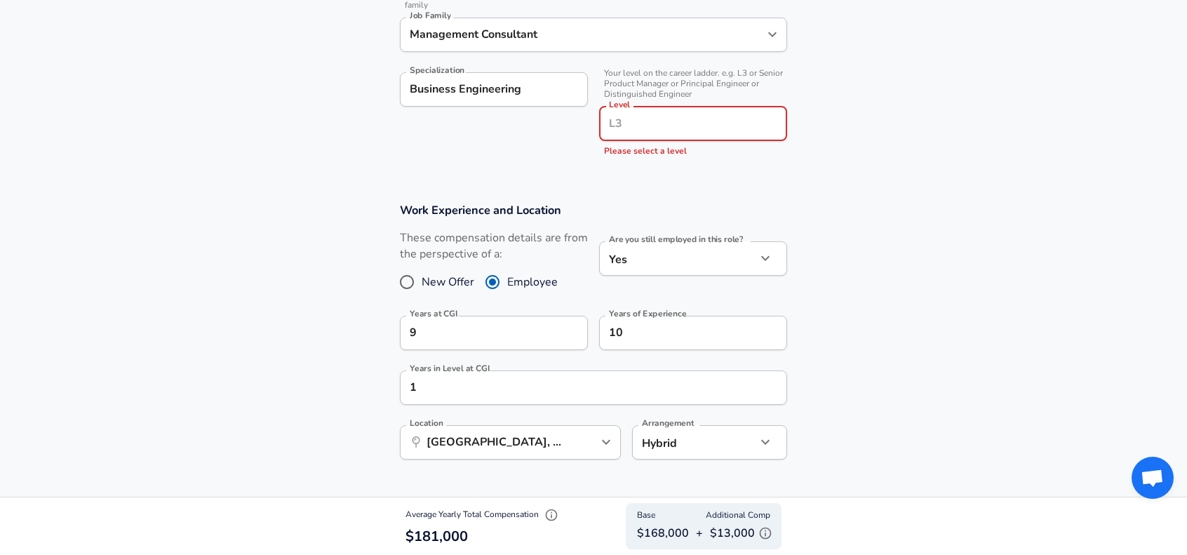
click at [730, 114] on input "Level" at bounding box center [693, 124] width 175 height 22
type input "Director"
click at [904, 197] on section "Work Experience and Location These compensation details are from the perspectiv…" at bounding box center [593, 339] width 1187 height 305
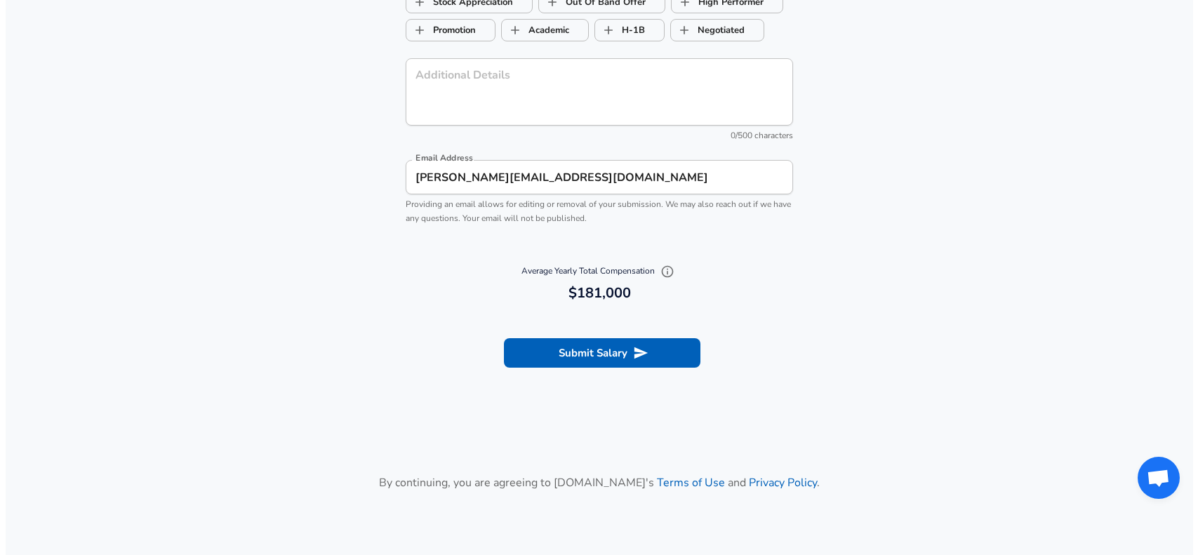
scroll to position [1914, 0]
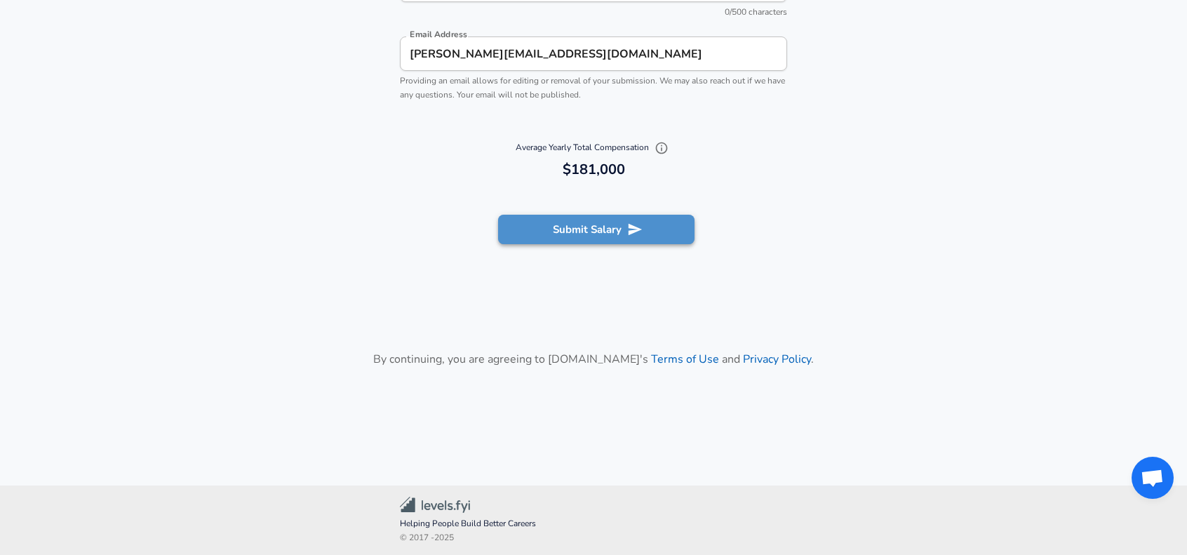
click at [634, 232] on icon "submit" at bounding box center [635, 230] width 13 height 12
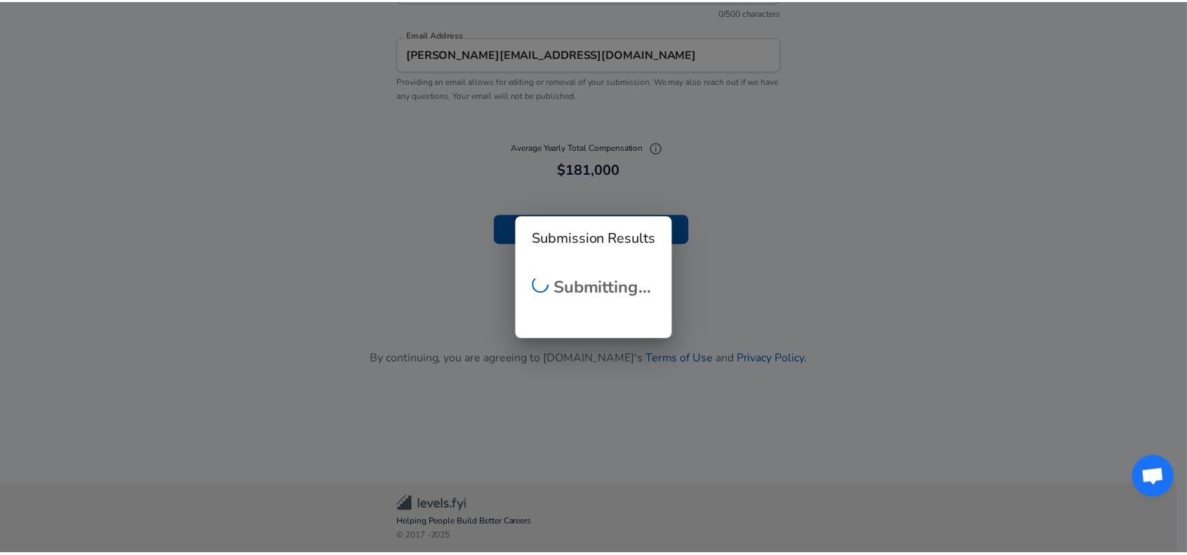
scroll to position [9, 0]
